Goal: Navigation & Orientation: Find specific page/section

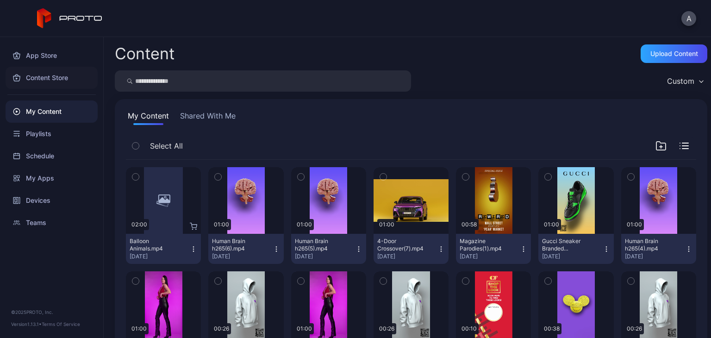
click at [46, 76] on div "Content Store" at bounding box center [52, 78] width 92 height 22
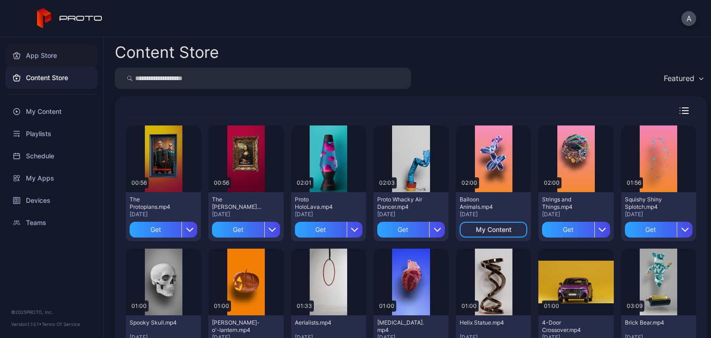
click at [46, 54] on div "App Store" at bounding box center [52, 55] width 92 height 22
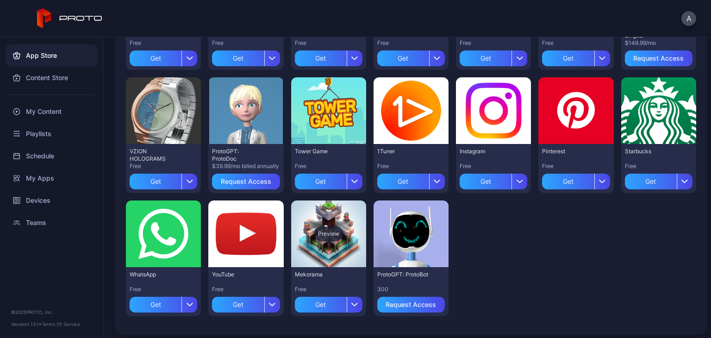
scroll to position [309, 0]
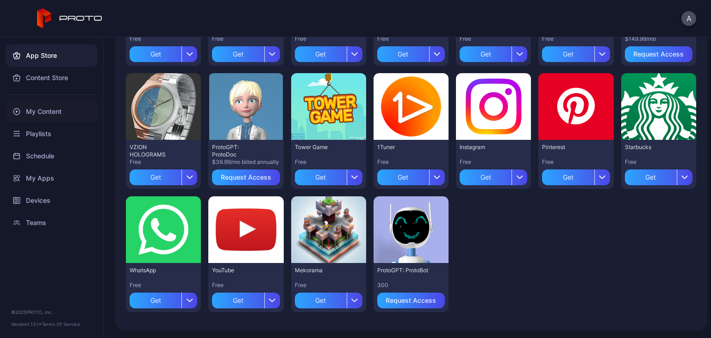
click at [56, 119] on div "My Content" at bounding box center [52, 111] width 92 height 22
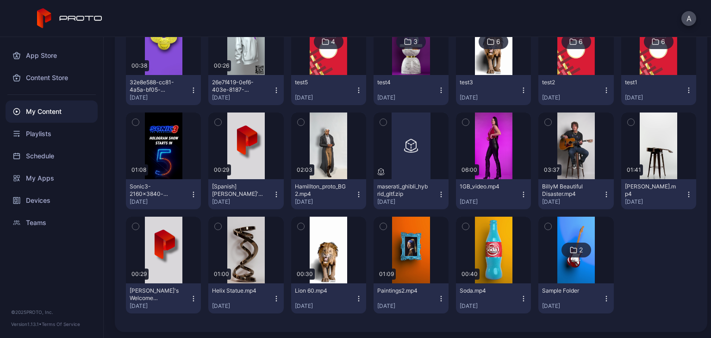
scroll to position [2244, 0]
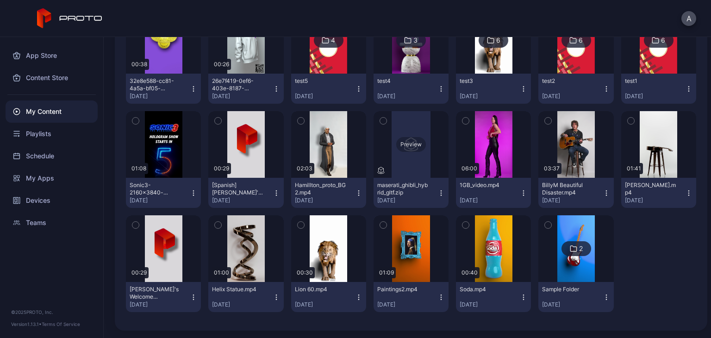
click at [411, 155] on div "Preview" at bounding box center [411, 144] width 75 height 67
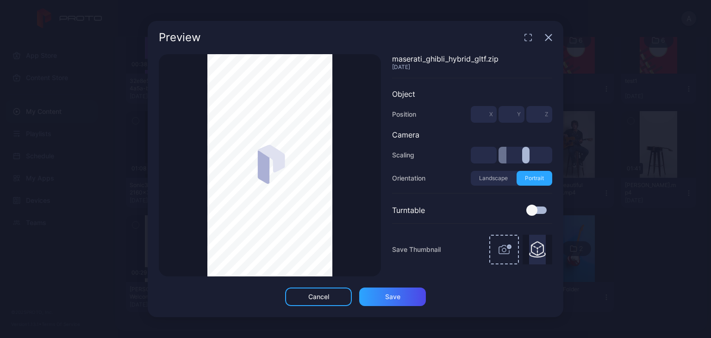
click at [551, 38] on icon "button" at bounding box center [548, 37] width 7 height 7
